Goal: Information Seeking & Learning: Learn about a topic

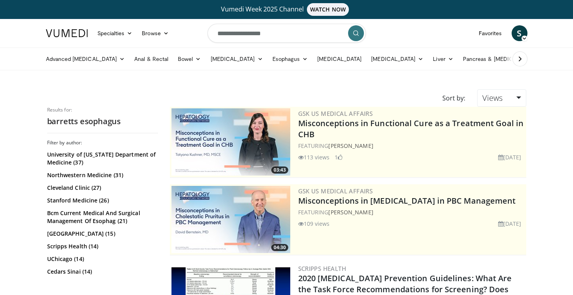
click at [277, 30] on input "**********" at bounding box center [286, 33] width 158 height 19
click at [518, 57] on icon at bounding box center [520, 59] width 8 height 8
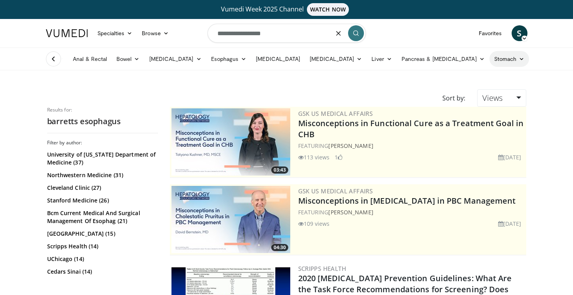
click at [489, 62] on link "Stomach" at bounding box center [509, 59] width 40 height 16
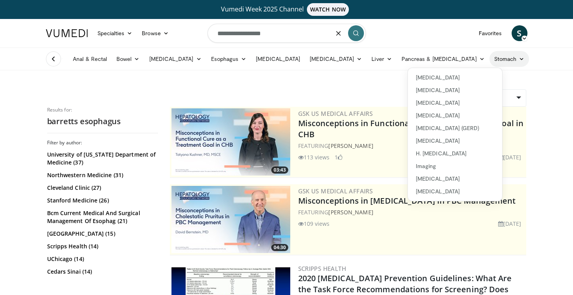
click at [489, 62] on link "Stomach" at bounding box center [509, 59] width 40 height 16
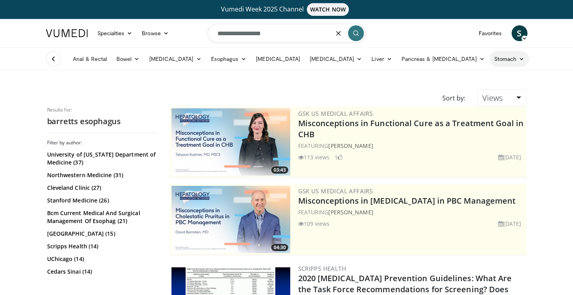
click at [489, 62] on link "Stomach" at bounding box center [509, 59] width 40 height 16
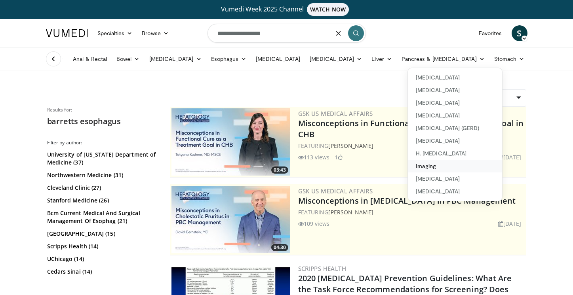
click at [408, 165] on link "Imaging" at bounding box center [455, 166] width 94 height 13
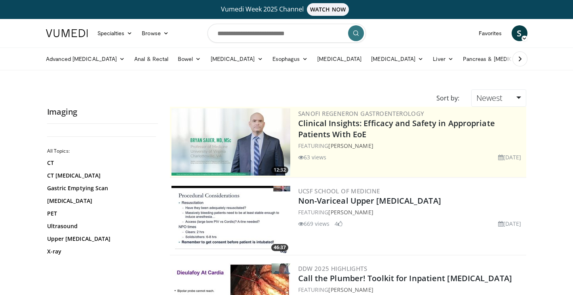
click at [516, 59] on icon at bounding box center [520, 59] width 8 height 8
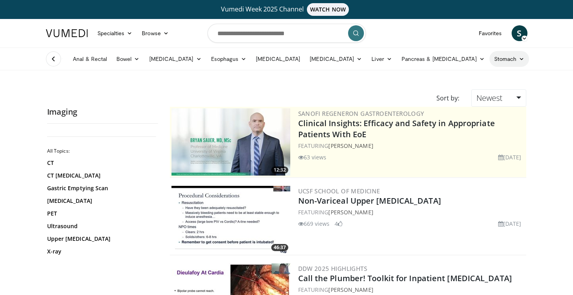
click at [519, 59] on icon at bounding box center [522, 59] width 6 height 6
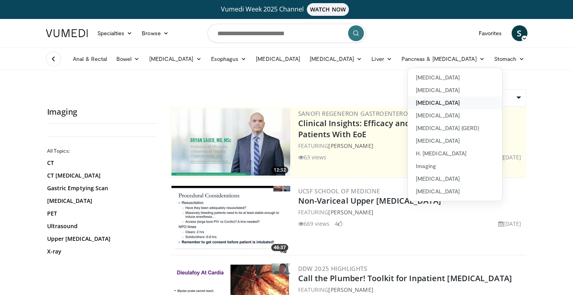
click at [408, 108] on link "[MEDICAL_DATA]" at bounding box center [455, 103] width 94 height 13
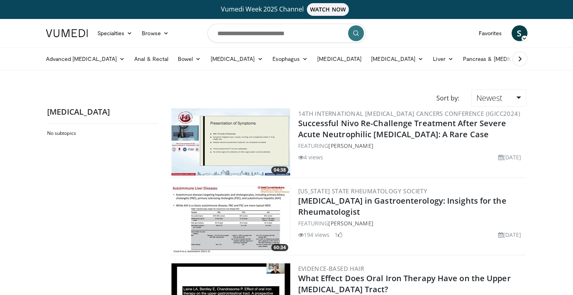
click at [517, 55] on icon at bounding box center [520, 59] width 8 height 8
click at [529, 55] on link "Business" at bounding box center [549, 59] width 40 height 16
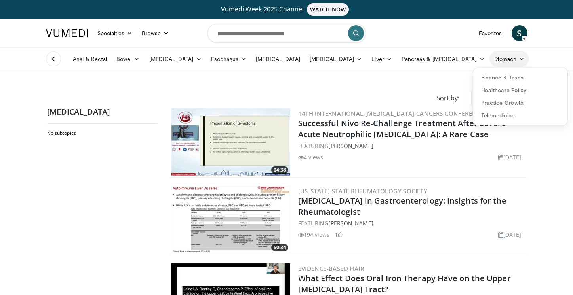
click at [489, 60] on link "Stomach" at bounding box center [509, 59] width 40 height 16
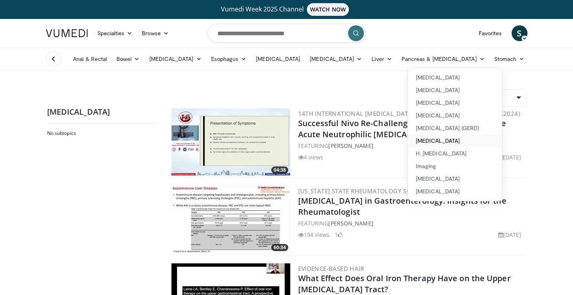
click at [408, 144] on link "[MEDICAL_DATA]" at bounding box center [455, 141] width 94 height 13
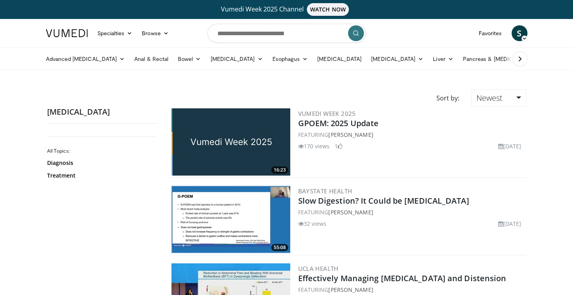
click at [513, 61] on button at bounding box center [519, 58] width 15 height 15
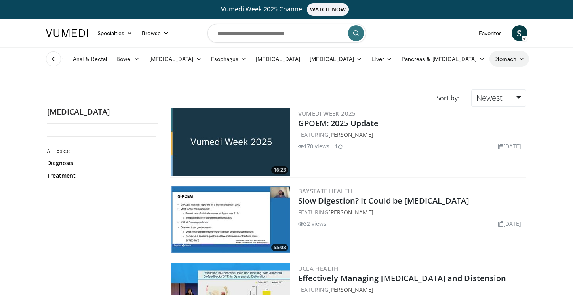
click at [519, 61] on icon at bounding box center [522, 59] width 6 height 6
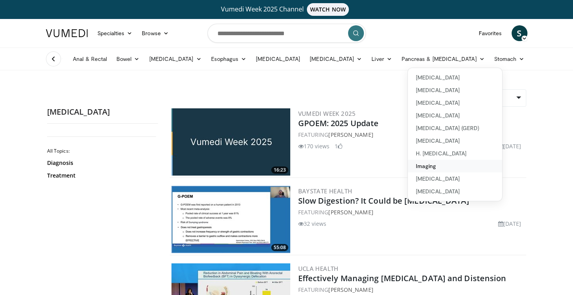
click at [413, 171] on link "Imaging" at bounding box center [455, 166] width 94 height 13
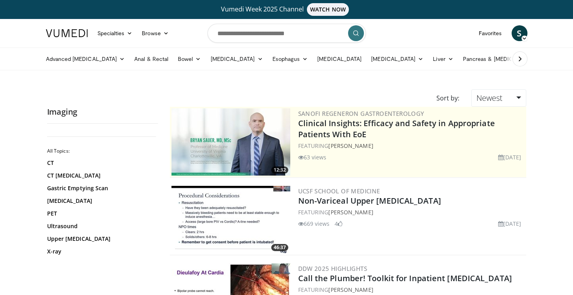
click at [525, 62] on button at bounding box center [519, 58] width 15 height 15
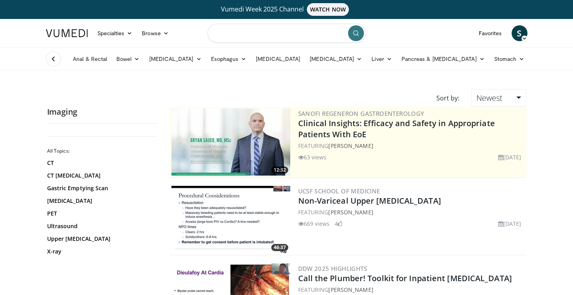
click at [262, 31] on input "Search topics, interventions" at bounding box center [286, 33] width 158 height 19
type input "**********"
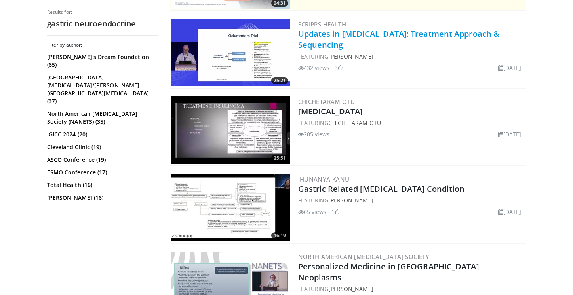
scroll to position [242, 0]
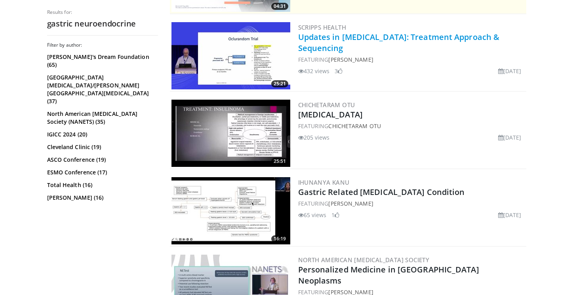
click at [320, 50] on link "Updates in Neuroendocrine Tumors: Treatment Approach & Sequencing" at bounding box center [399, 43] width 202 height 22
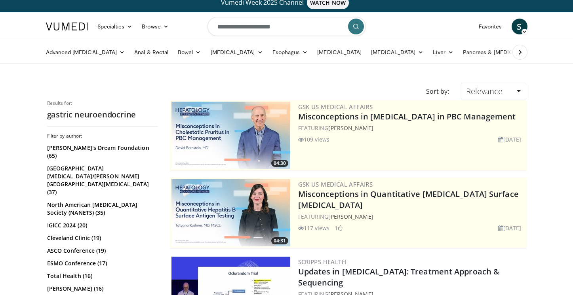
scroll to position [0, 0]
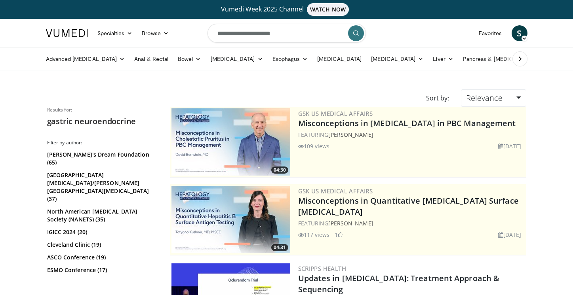
click at [521, 63] on button at bounding box center [519, 58] width 15 height 15
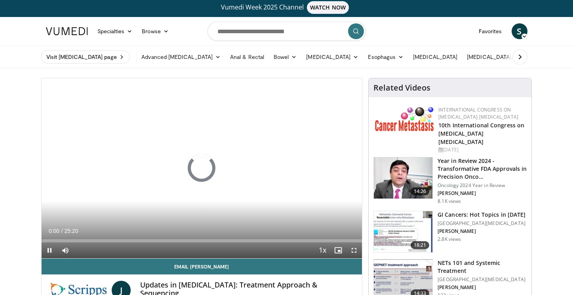
scroll to position [22, 0]
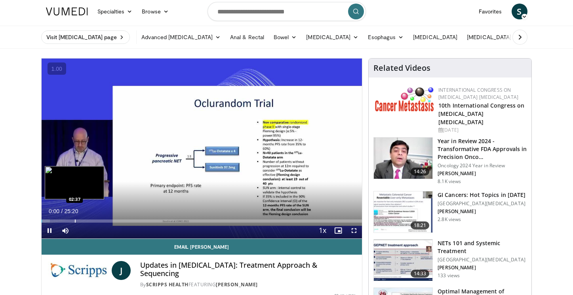
click at [75, 222] on div "Progress Bar" at bounding box center [75, 221] width 1 height 3
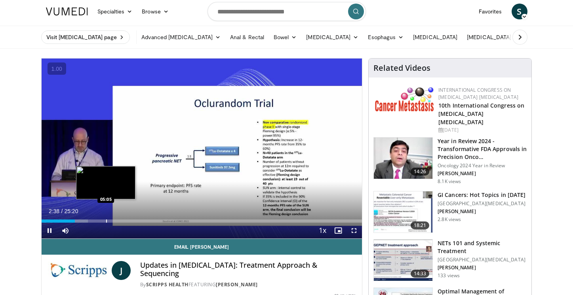
click at [106, 221] on div "Progress Bar" at bounding box center [106, 221] width 1 height 3
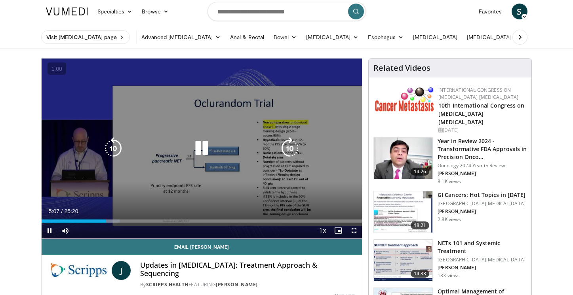
click at [60, 221] on video-js "**********" at bounding box center [202, 149] width 321 height 181
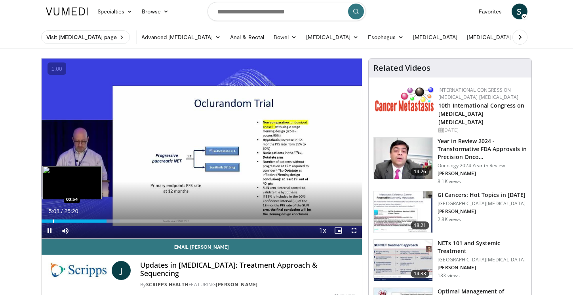
click at [53, 220] on div "Progress Bar" at bounding box center [53, 221] width 1 height 3
click at [63, 221] on div "Progress Bar" at bounding box center [63, 221] width 1 height 3
click at [84, 221] on div "Progress Bar" at bounding box center [83, 221] width 1 height 3
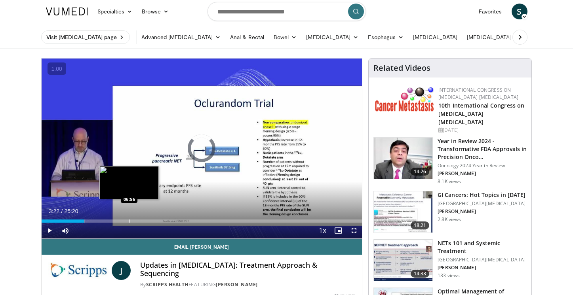
click at [129, 220] on div "Progress Bar" at bounding box center [129, 221] width 1 height 3
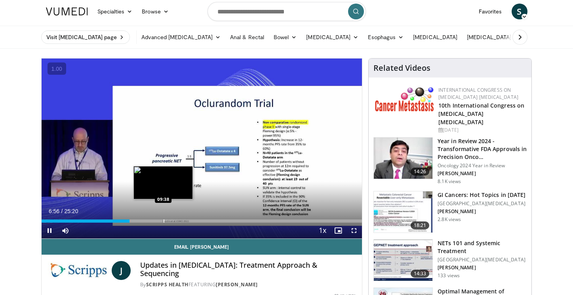
click at [164, 220] on div "Progress Bar" at bounding box center [164, 221] width 1 height 3
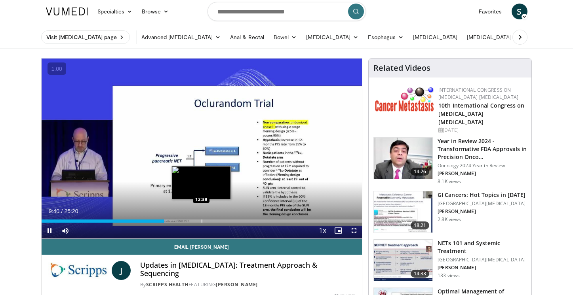
click at [202, 220] on div "Progress Bar" at bounding box center [202, 221] width 1 height 3
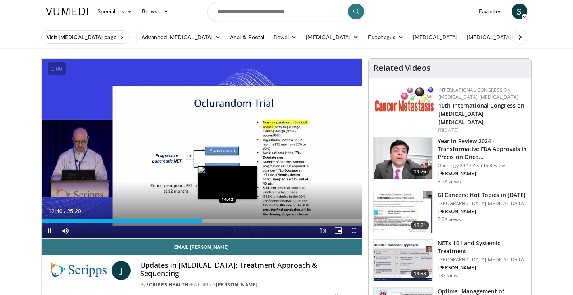
click at [228, 221] on div "Progress Bar" at bounding box center [228, 221] width 1 height 3
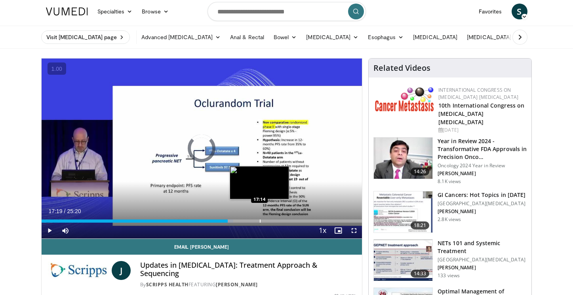
click at [261, 221] on div "Loaded : 59.85% 17:19 17:14" at bounding box center [202, 221] width 321 height 3
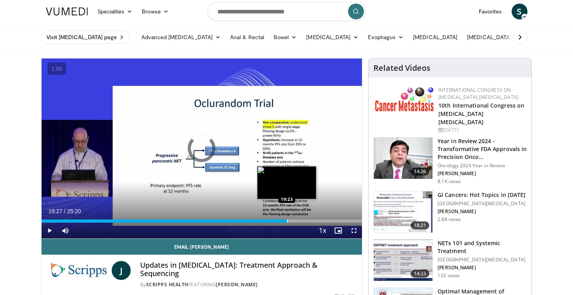
click at [287, 216] on div "Loaded : 0.00% 19:27 19:23" at bounding box center [202, 219] width 321 height 8
